Goal: Task Accomplishment & Management: Use online tool/utility

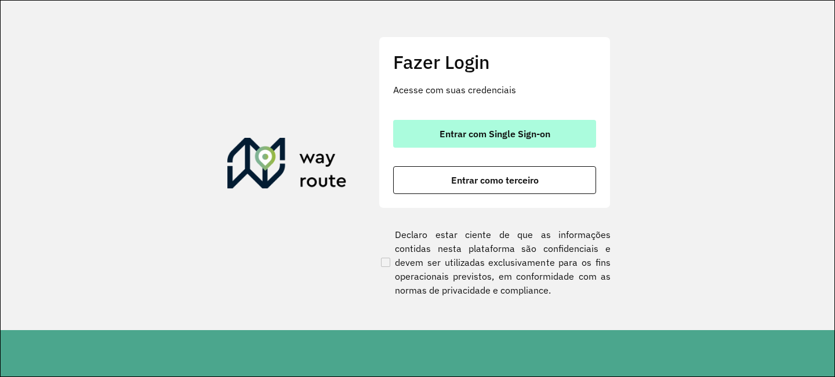
click at [414, 123] on button "Entrar com Single Sign-on" at bounding box center [494, 134] width 203 height 28
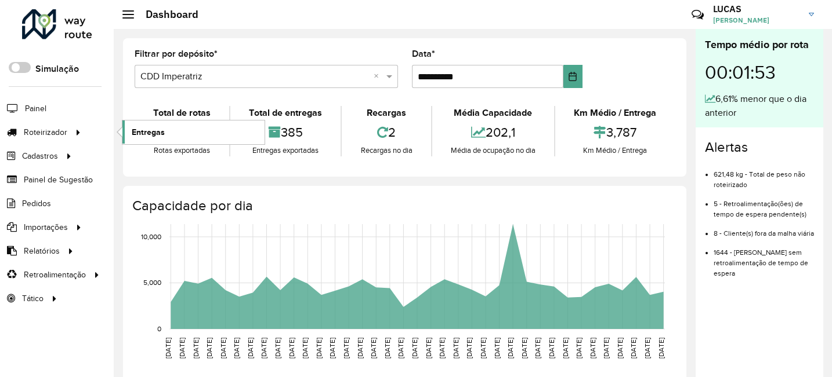
click at [137, 136] on span "Entregas" at bounding box center [148, 132] width 33 height 12
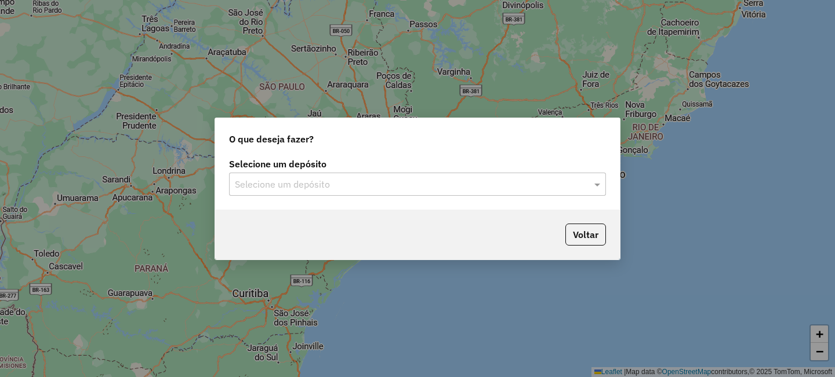
click at [262, 178] on input "text" at bounding box center [406, 185] width 342 height 14
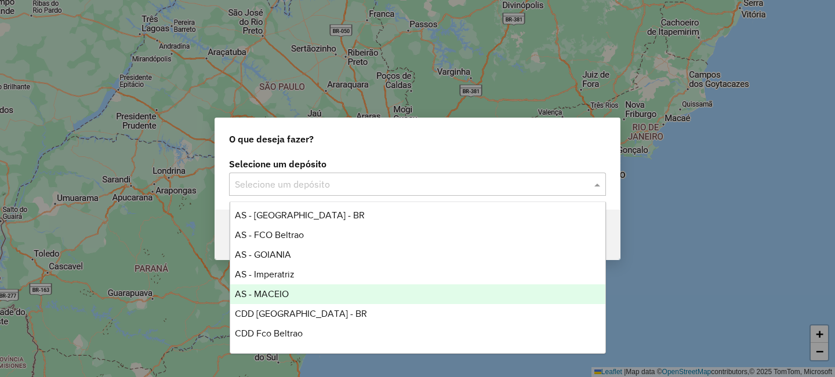
scroll to position [78, 0]
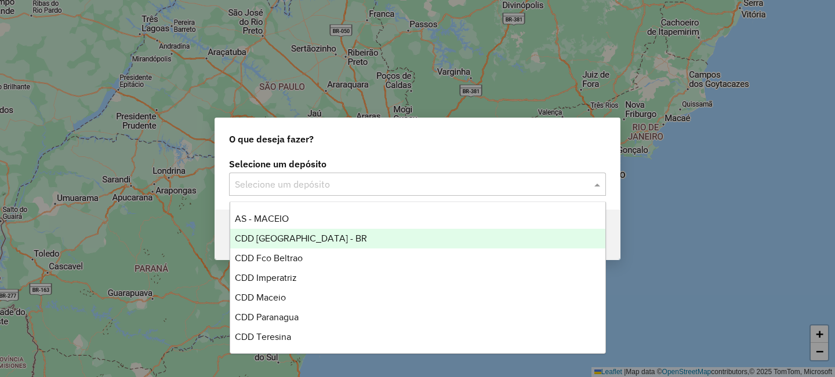
click at [294, 238] on span "CDD [GEOGRAPHIC_DATA] - BR" at bounding box center [301, 239] width 132 height 10
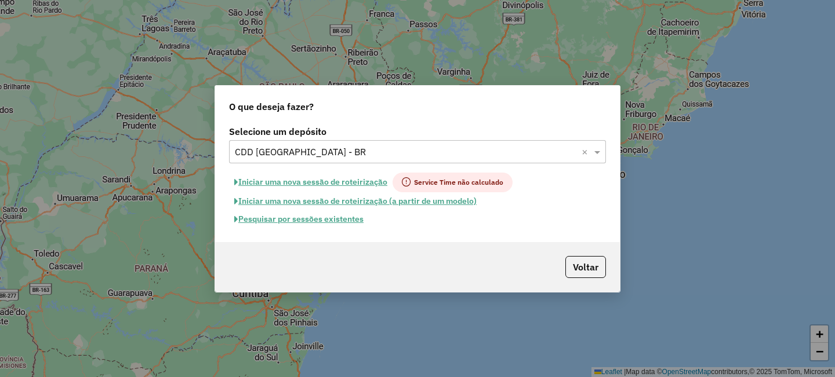
click at [307, 224] on button "Pesquisar por sessões existentes" at bounding box center [299, 219] width 140 height 18
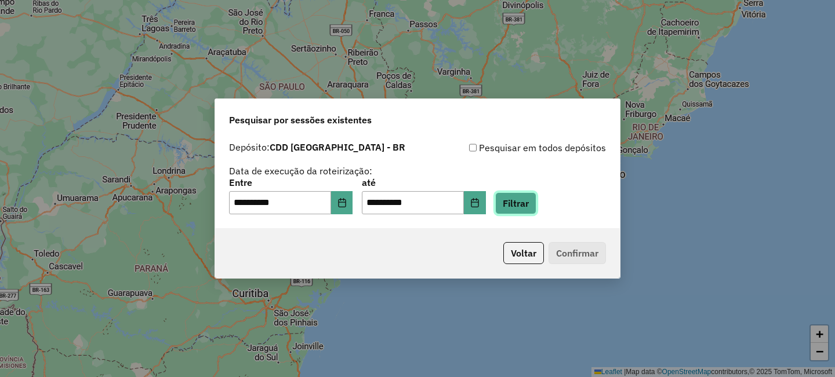
click at [534, 206] on button "Filtrar" at bounding box center [515, 204] width 41 height 22
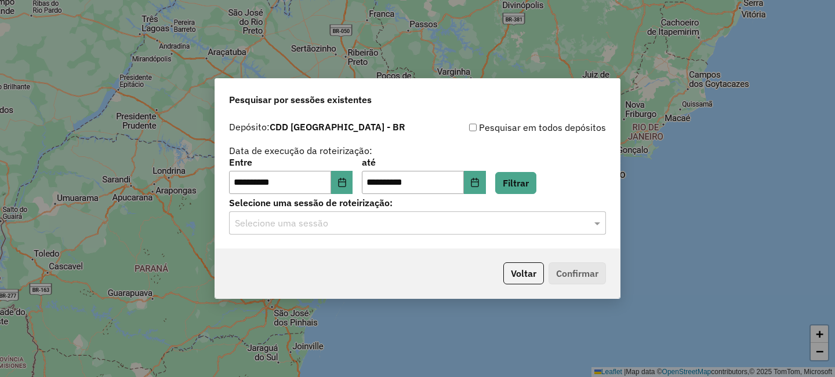
click at [277, 229] on input "text" at bounding box center [406, 224] width 342 height 14
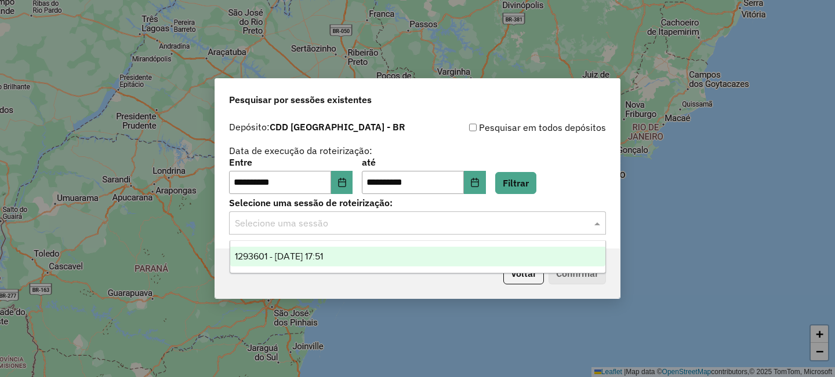
click at [282, 255] on span "1293601 - 13/10/2025 17:51" at bounding box center [279, 257] width 88 height 10
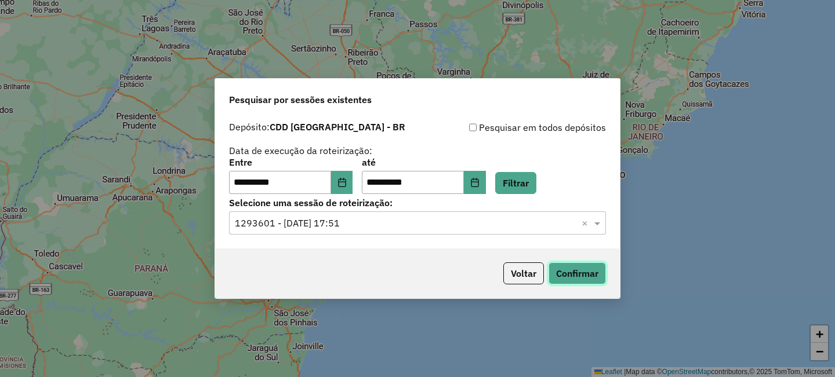
click at [595, 278] on button "Confirmar" at bounding box center [577, 274] width 57 height 22
click at [556, 274] on button "Confirmar" at bounding box center [577, 274] width 57 height 22
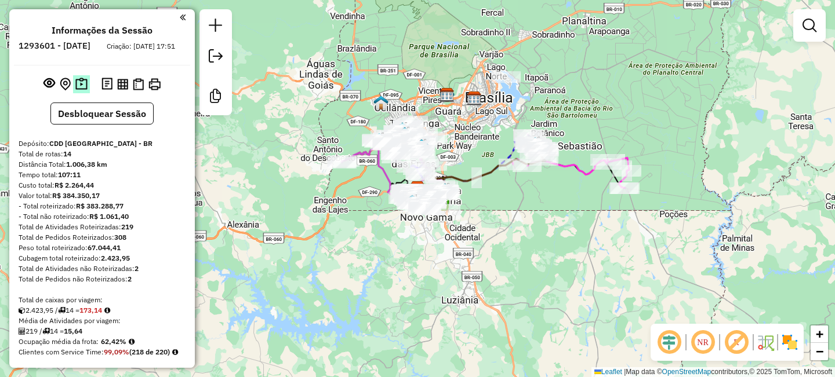
click at [73, 86] on button at bounding box center [81, 84] width 17 height 18
